Goal: Task Accomplishment & Management: Manage account settings

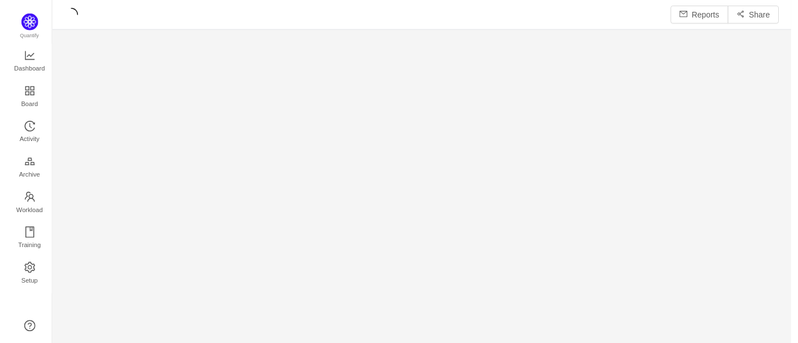
scroll to position [326, 714]
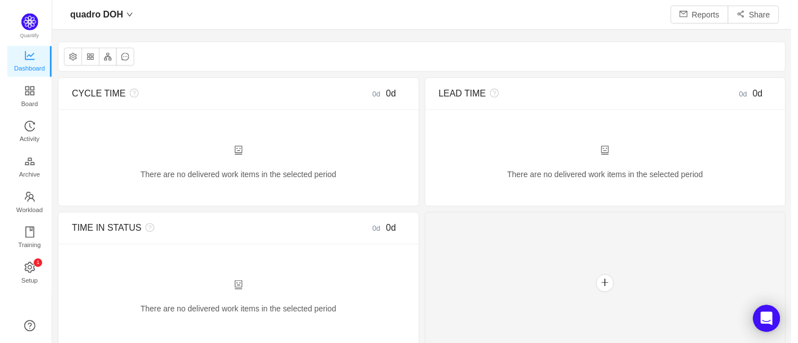
scroll to position [15, 15]
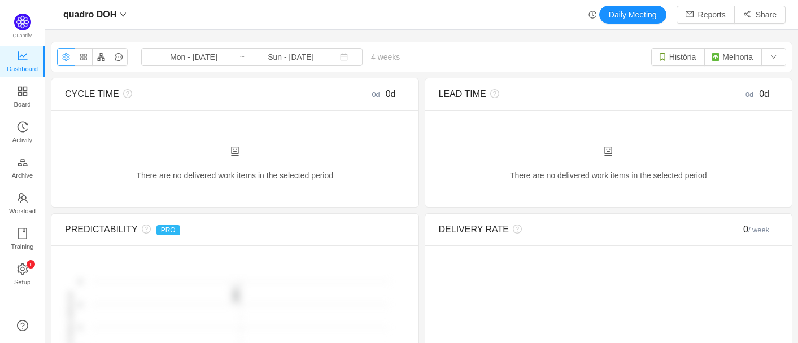
click at [71, 58] on button "button" at bounding box center [66, 57] width 18 height 18
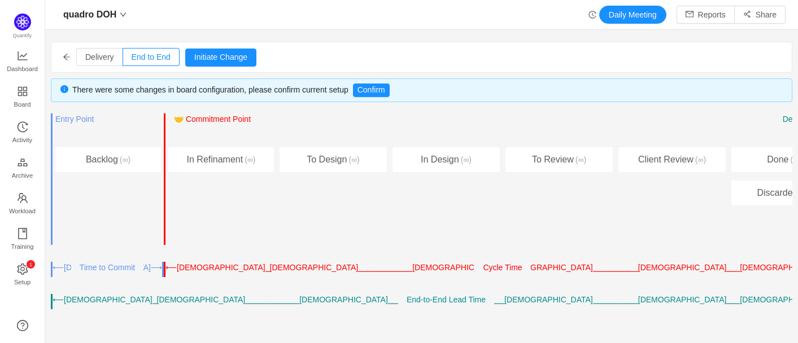
click at [72, 56] on div "Delivery End to End Pull Push Initiate Change Cancel Confirm" at bounding box center [421, 57] width 740 height 30
click at [67, 56] on icon "icon: arrow-left" at bounding box center [66, 57] width 7 height 6
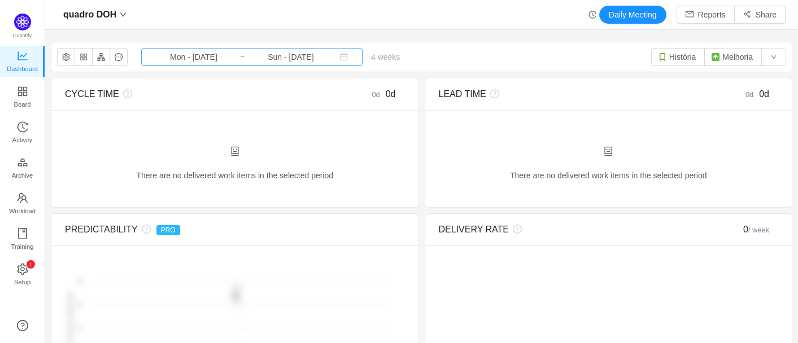
click at [266, 59] on input "Sun - [DATE]" at bounding box center [290, 57] width 91 height 12
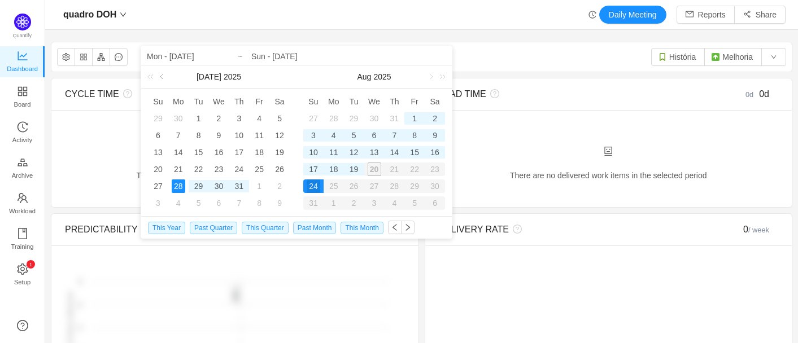
click at [164, 75] on link at bounding box center [162, 76] width 10 height 23
click at [156, 116] on div "1" at bounding box center [158, 119] width 14 height 14
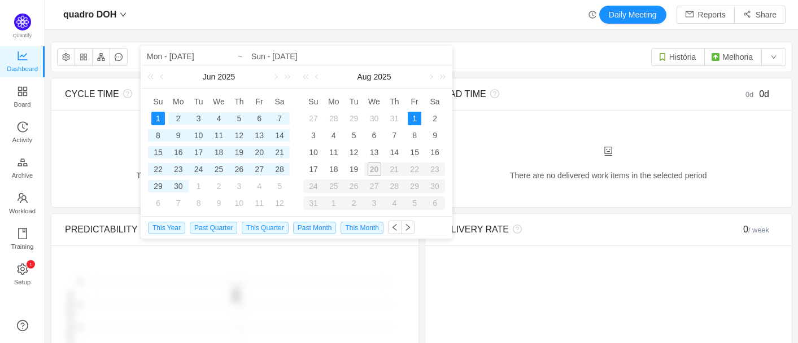
click at [490, 51] on div "quadro DOH Mon - Jul 28, 2025 ~ Sun - Aug 24, 2025 4 weeks 0 items História Mel…" at bounding box center [421, 56] width 740 height 29
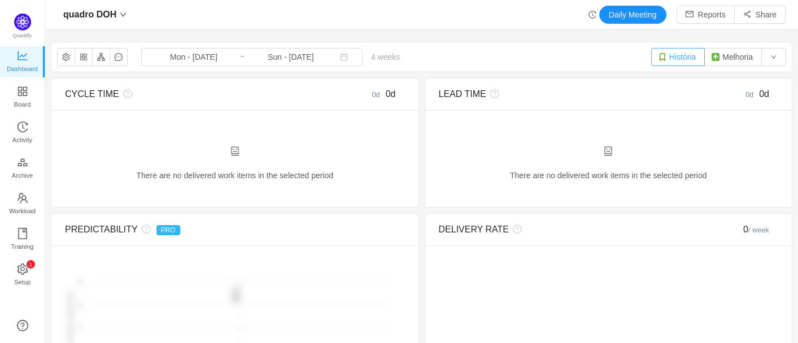
click at [672, 50] on button "História" at bounding box center [678, 57] width 54 height 18
click at [761, 60] on button "button" at bounding box center [773, 57] width 25 height 18
click at [103, 55] on button "button" at bounding box center [101, 57] width 18 height 18
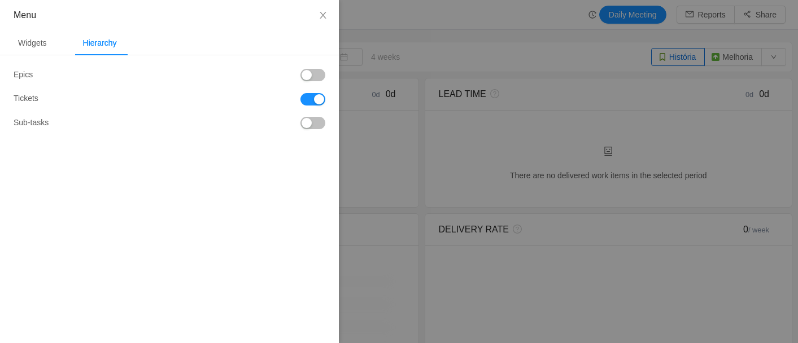
click at [317, 76] on button "button" at bounding box center [312, 75] width 25 height 12
click at [309, 100] on button "button" at bounding box center [312, 99] width 25 height 12
click at [316, 97] on button "button" at bounding box center [312, 99] width 25 height 12
click at [27, 42] on div "Widgets" at bounding box center [32, 42] width 47 height 25
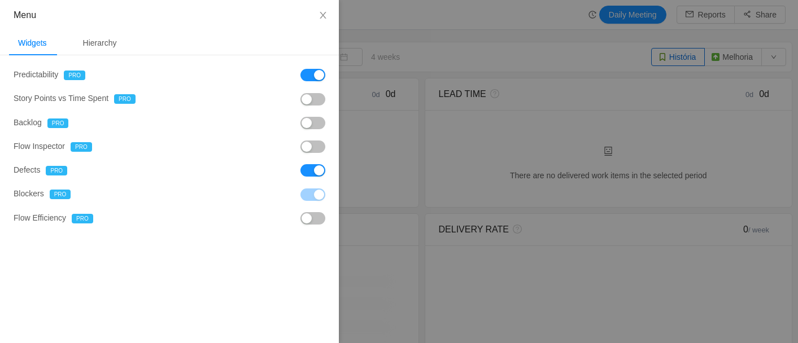
click at [314, 122] on button "button" at bounding box center [312, 123] width 25 height 12
click at [322, 146] on button "button" at bounding box center [312, 147] width 25 height 12
click at [319, 218] on button "button" at bounding box center [312, 218] width 25 height 12
click at [310, 97] on button "button" at bounding box center [312, 99] width 25 height 12
click at [111, 40] on div "Hierarchy" at bounding box center [100, 42] width 52 height 25
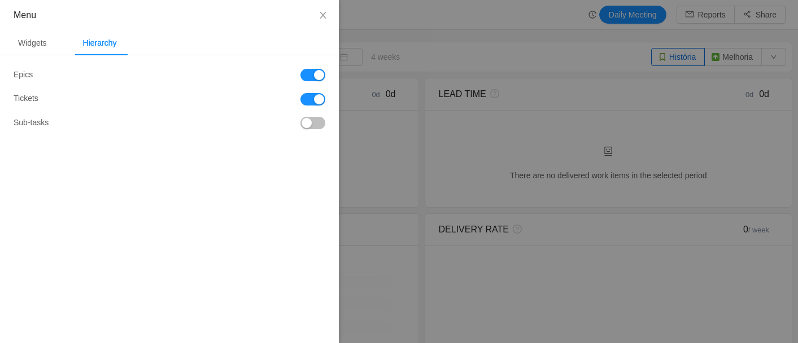
click at [319, 116] on div "Epics Tickets Sub-tasks" at bounding box center [170, 99] width 312 height 60
click at [313, 126] on button "button" at bounding box center [312, 123] width 25 height 12
click at [323, 15] on icon "icon: close" at bounding box center [322, 15] width 6 height 7
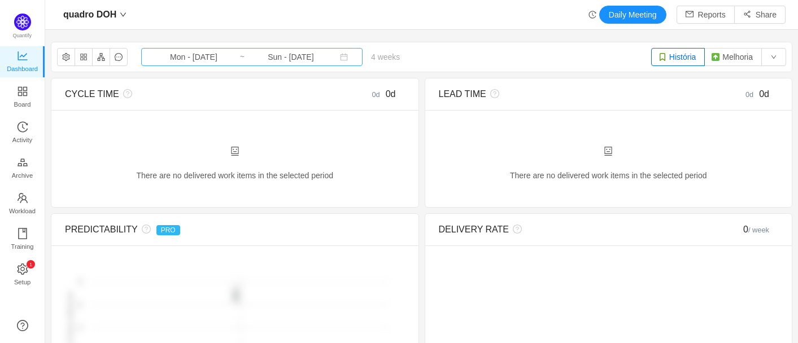
click at [264, 58] on input "Sun - [DATE]" at bounding box center [290, 57] width 91 height 12
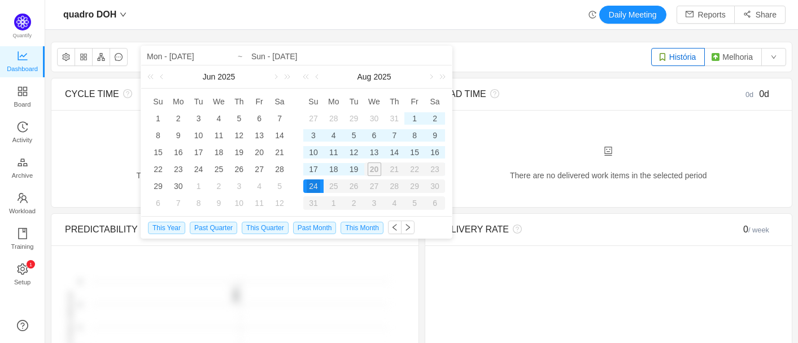
click at [314, 117] on div "27" at bounding box center [313, 119] width 14 height 14
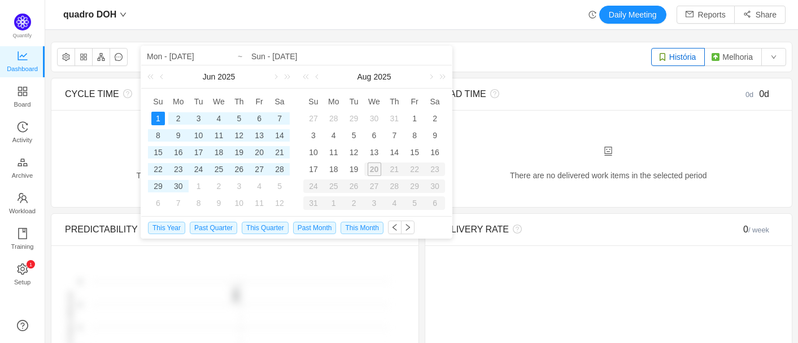
click at [160, 119] on div "1" at bounding box center [158, 119] width 14 height 14
type input "Sun - Jun 01, 2025"
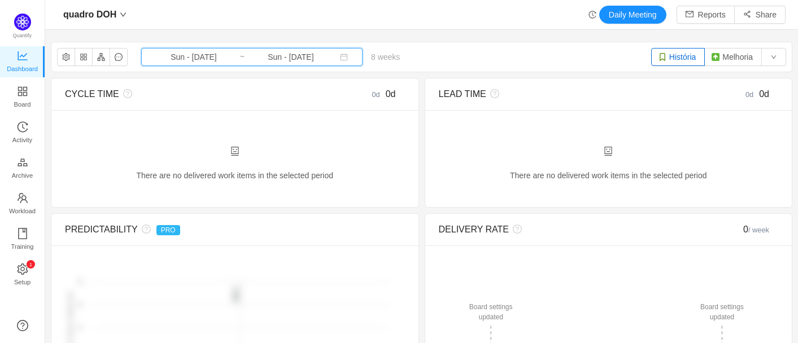
click at [340, 58] on icon "icon: calendar" at bounding box center [344, 57] width 8 height 8
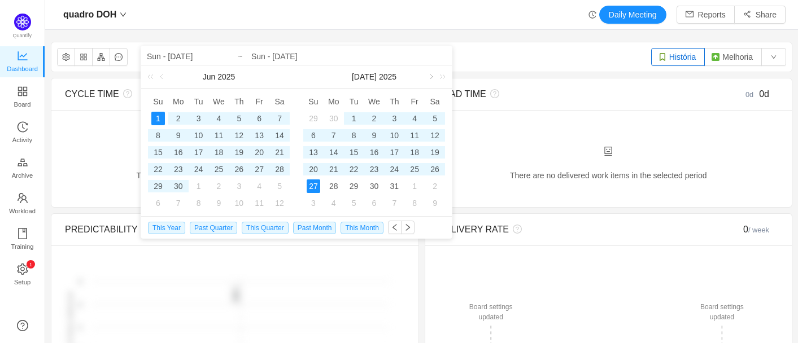
click at [431, 74] on link at bounding box center [430, 76] width 10 height 23
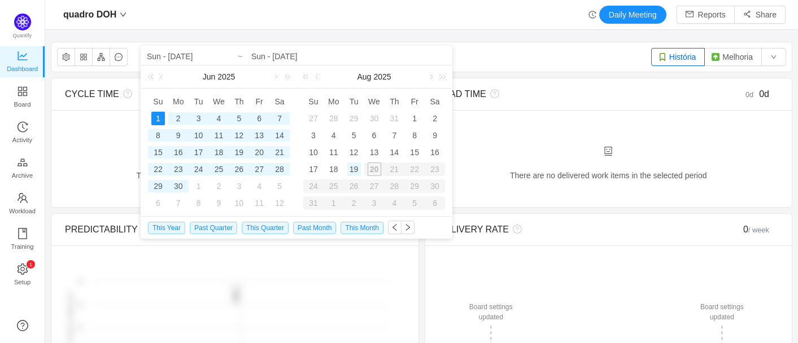
click at [355, 170] on div "19" at bounding box center [354, 170] width 14 height 14
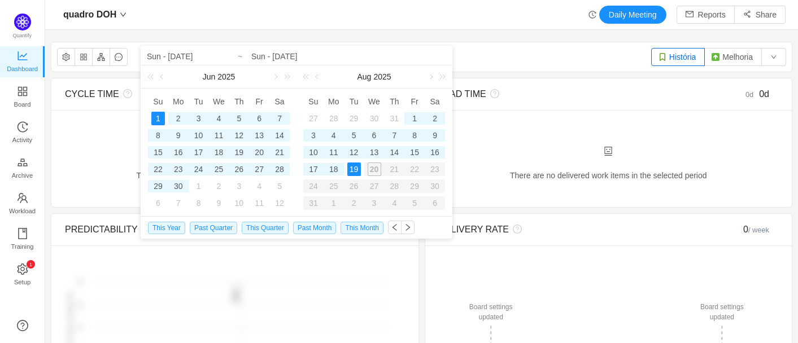
click at [159, 115] on div "1" at bounding box center [158, 119] width 14 height 14
type input "Tue - Aug 19, 2025"
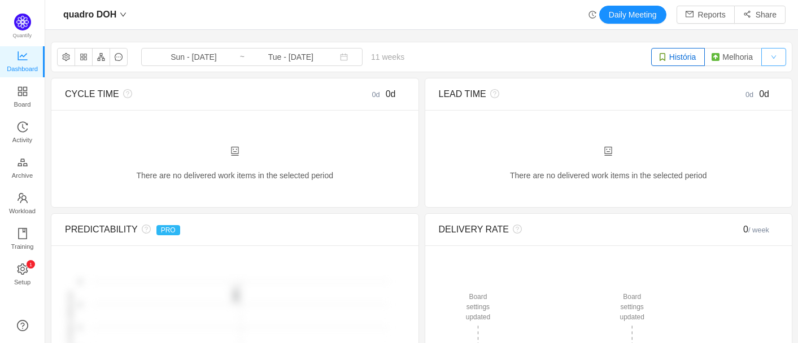
click at [766, 53] on button "button" at bounding box center [773, 57] width 25 height 18
click at [19, 266] on icon "icon: setting" at bounding box center [22, 268] width 11 height 11
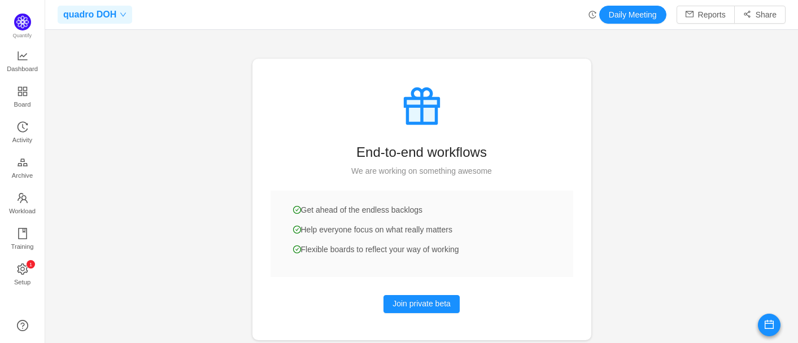
click at [84, 15] on span "quadro DOH" at bounding box center [89, 15] width 53 height 18
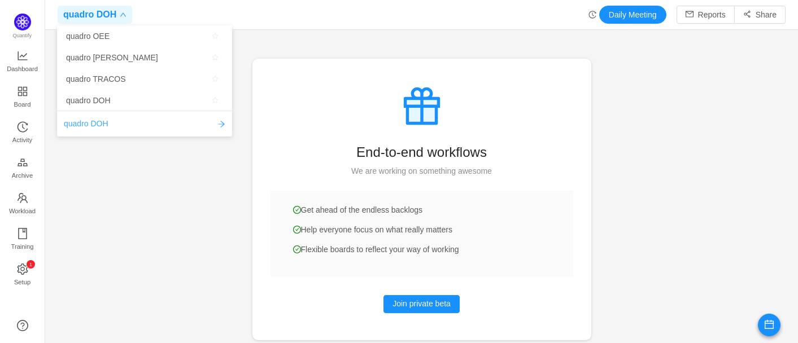
click at [98, 122] on span "quadro DOH" at bounding box center [86, 124] width 45 height 12
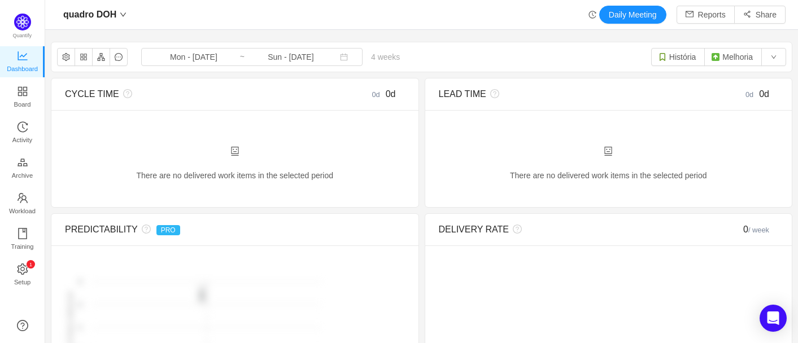
scroll to position [324, 724]
